Goal: Complete application form

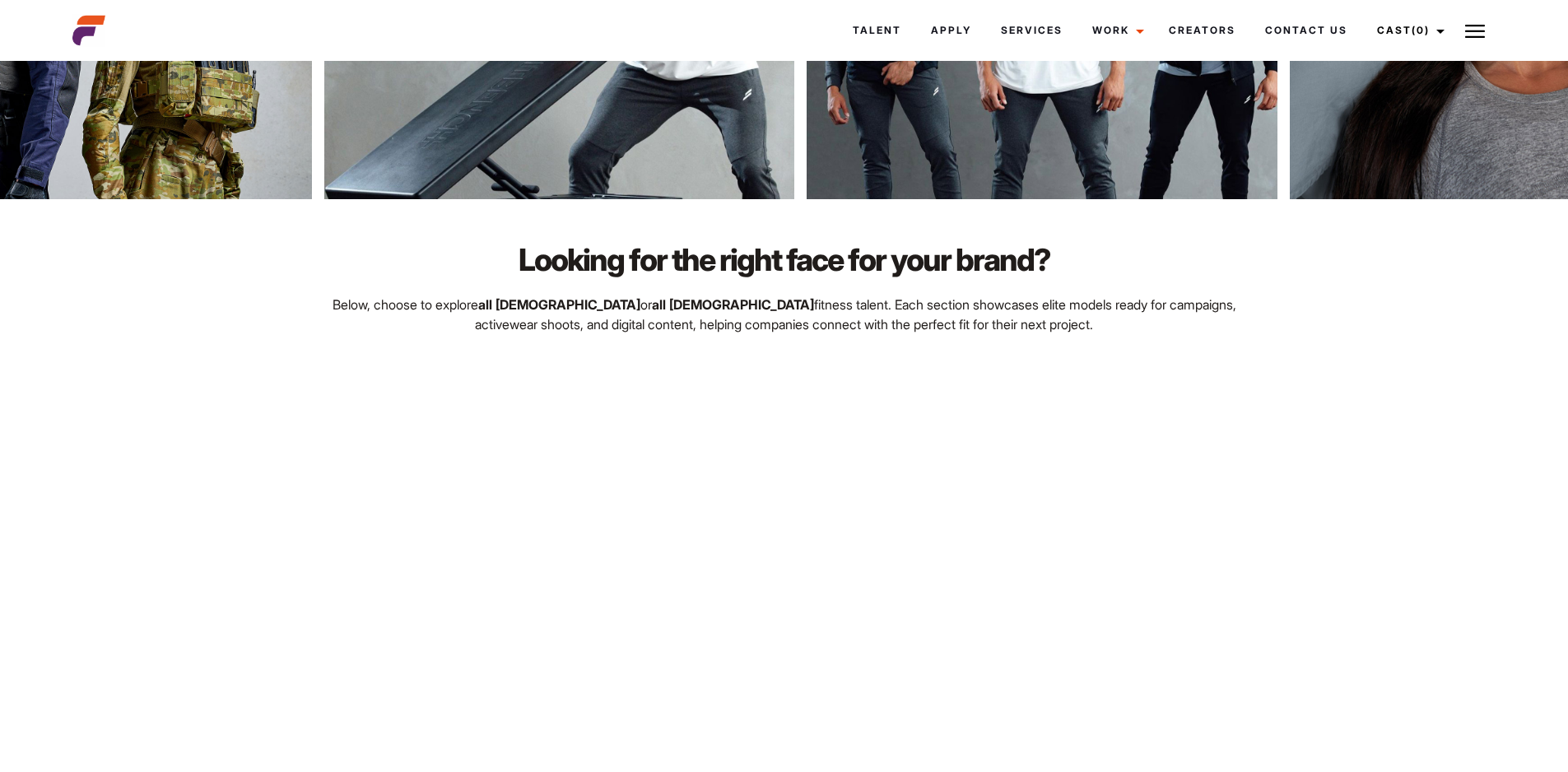
scroll to position [1234, 0]
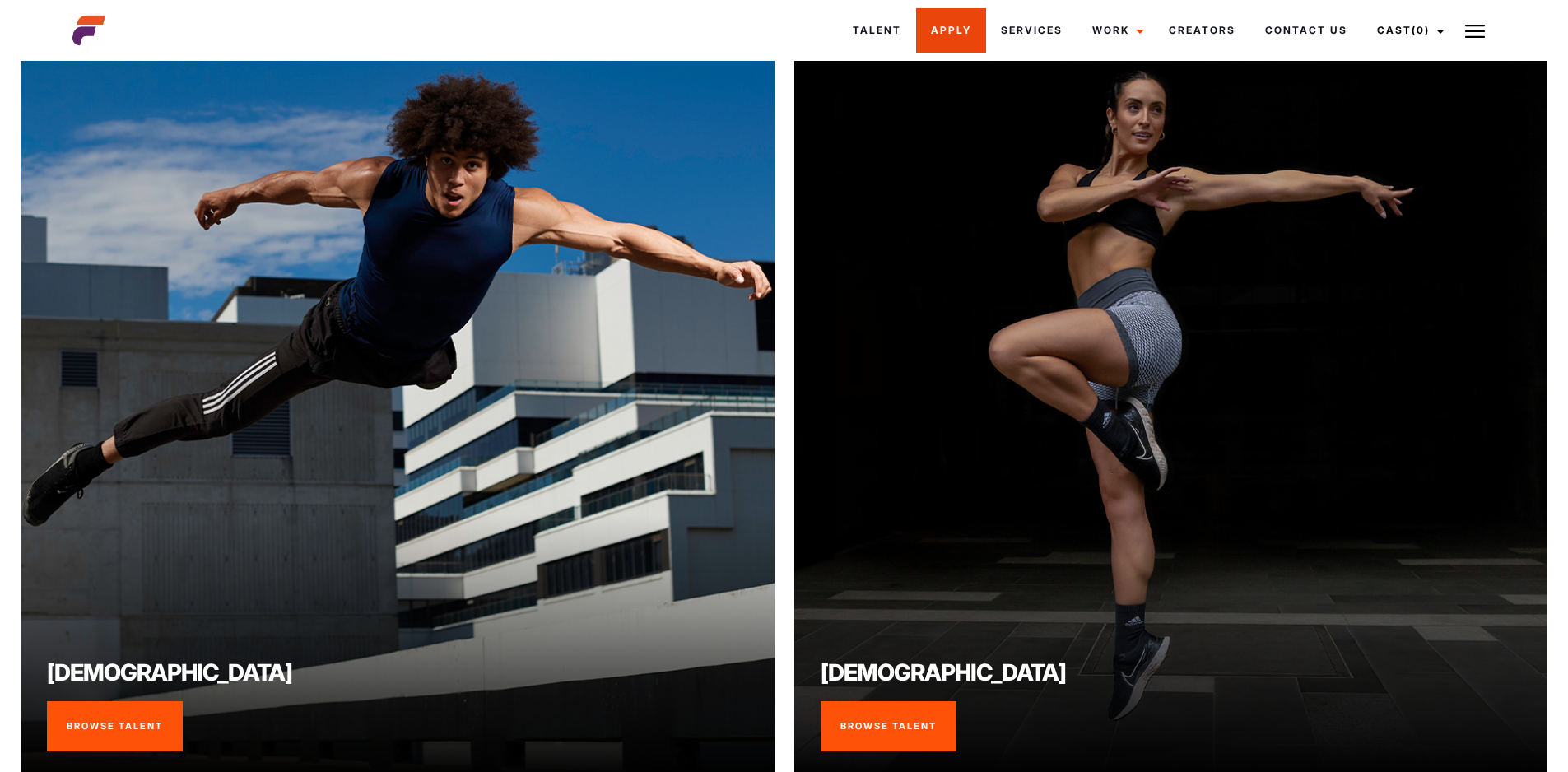
click at [929, 33] on link "Apply" at bounding box center [951, 31] width 70 height 45
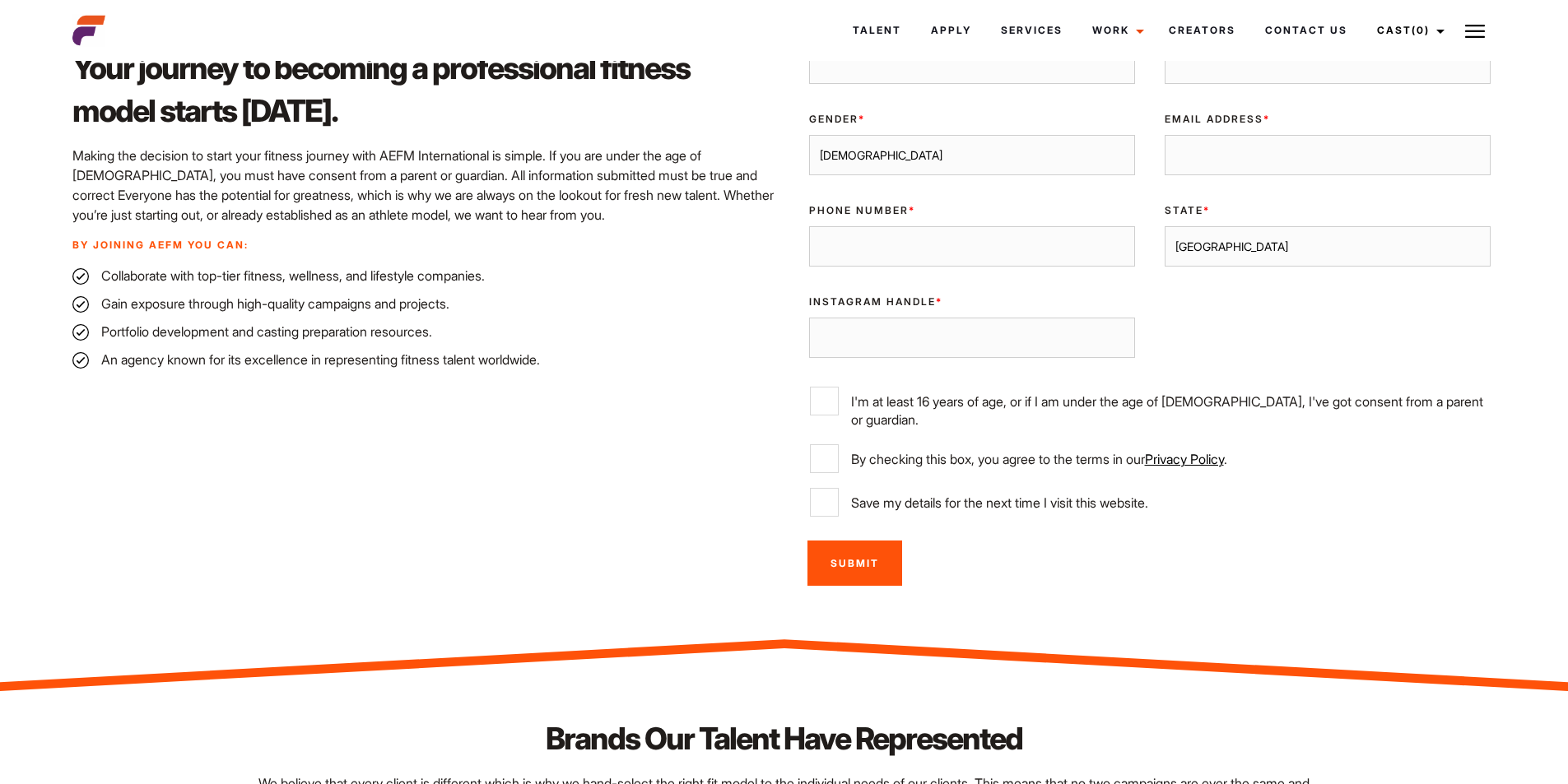
scroll to position [247, 0]
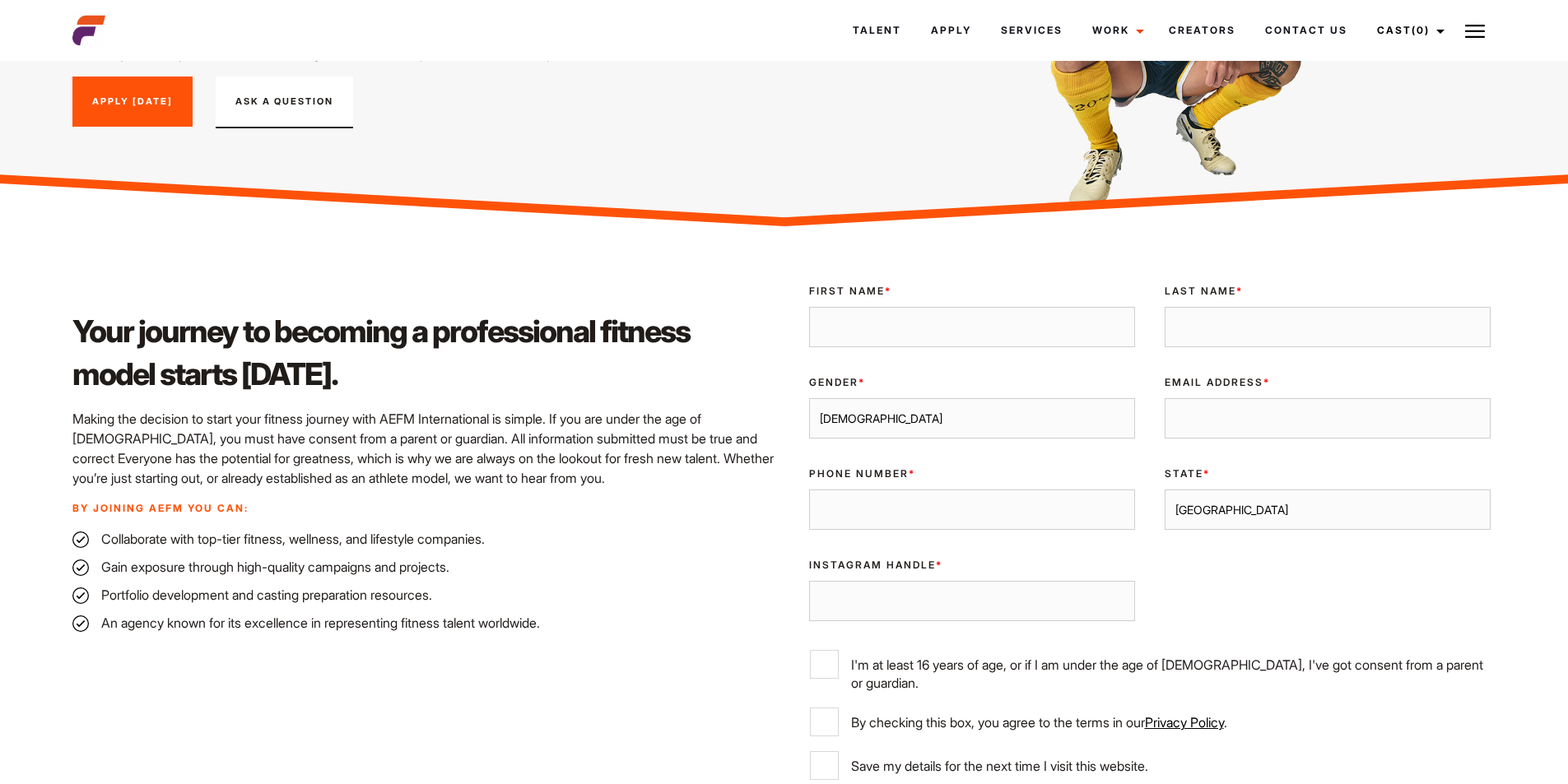
click at [863, 323] on input "First Name *" at bounding box center [972, 328] width 326 height 41
type input "[PERSON_NAME]"
type input "[EMAIL_ADDRESS][DOMAIN_NAME]"
type input "8174553373"
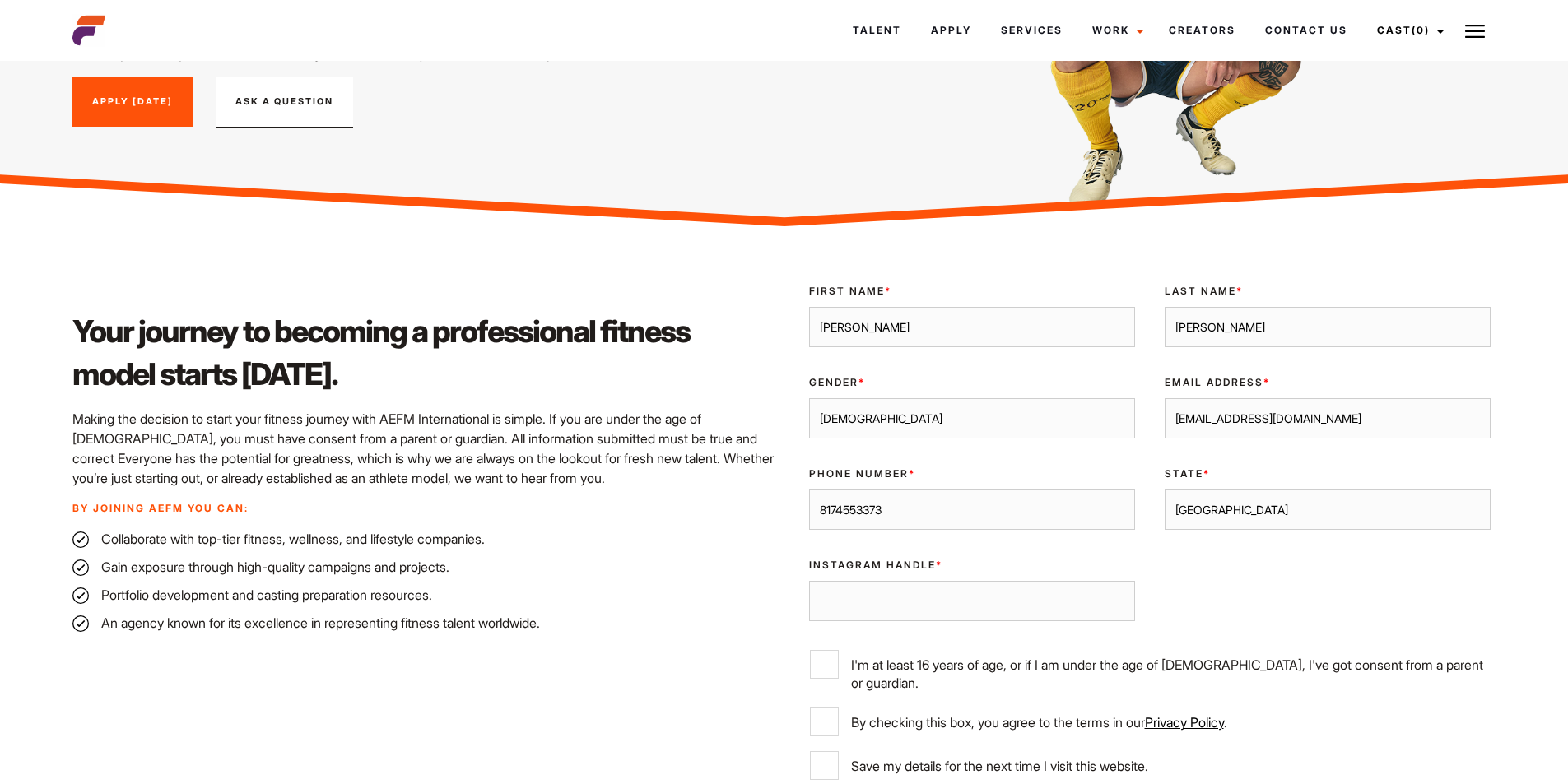
click at [1360, 514] on select "[GEOGRAPHIC_DATA] [GEOGRAPHIC_DATA] [GEOGRAPHIC_DATA] [GEOGRAPHIC_DATA] [GEOGRA…" at bounding box center [1328, 510] width 326 height 41
click at [660, 609] on ul "Collaborate with top-tier fitness, wellness, and lifestyle companies. Gain expo…" at bounding box center [422, 581] width 701 height 104
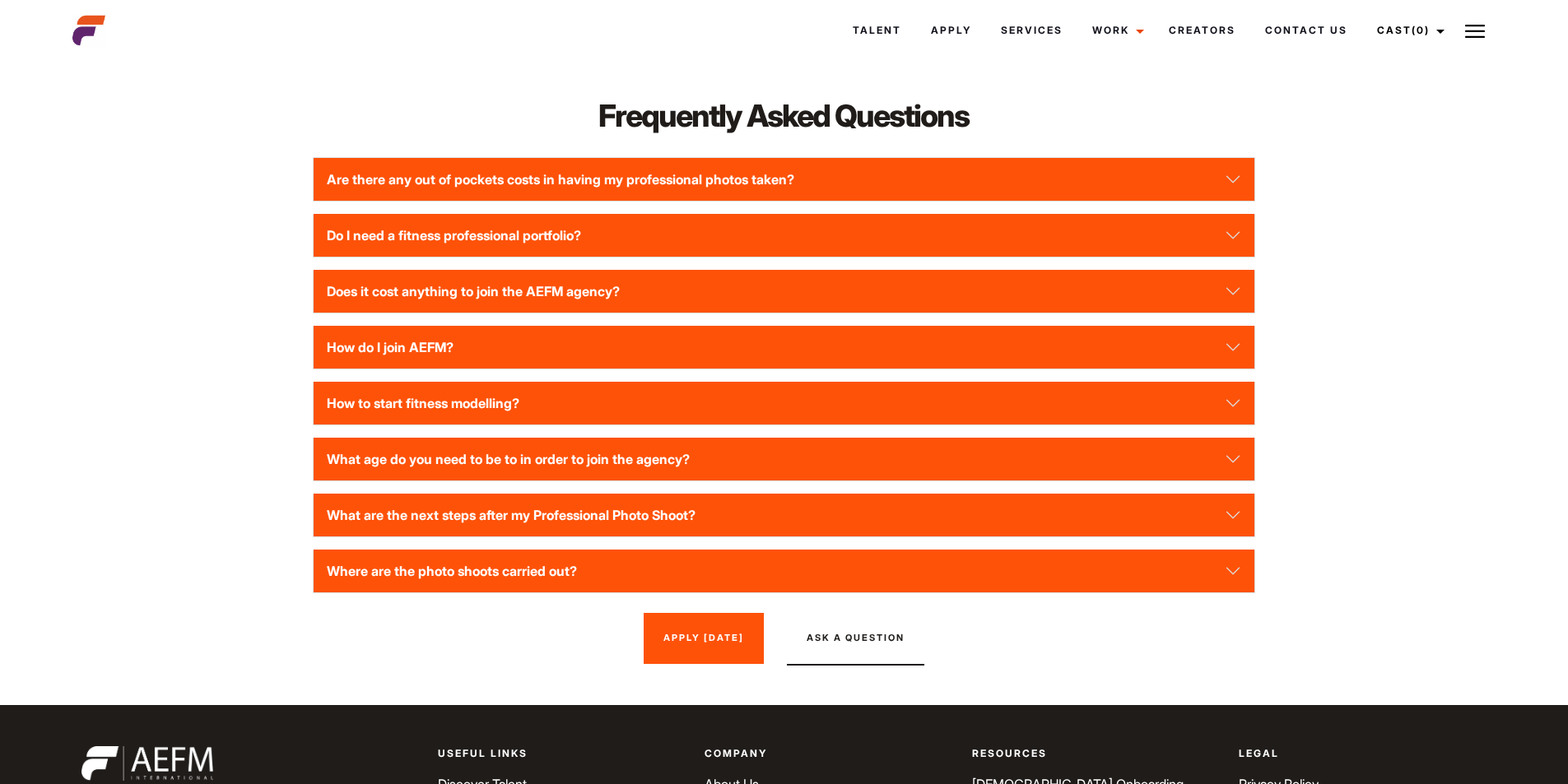
scroll to position [1728, 0]
